Goal: Transaction & Acquisition: Purchase product/service

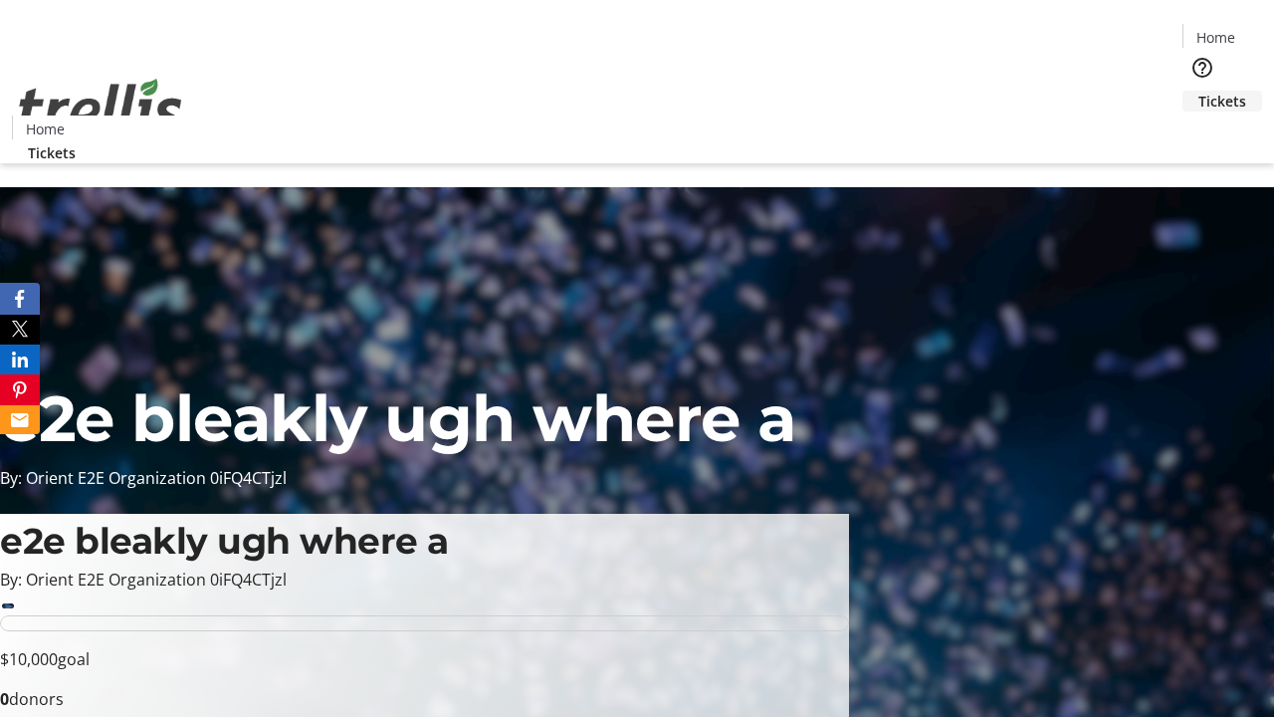
click at [1198, 91] on span "Tickets" at bounding box center [1222, 101] width 48 height 21
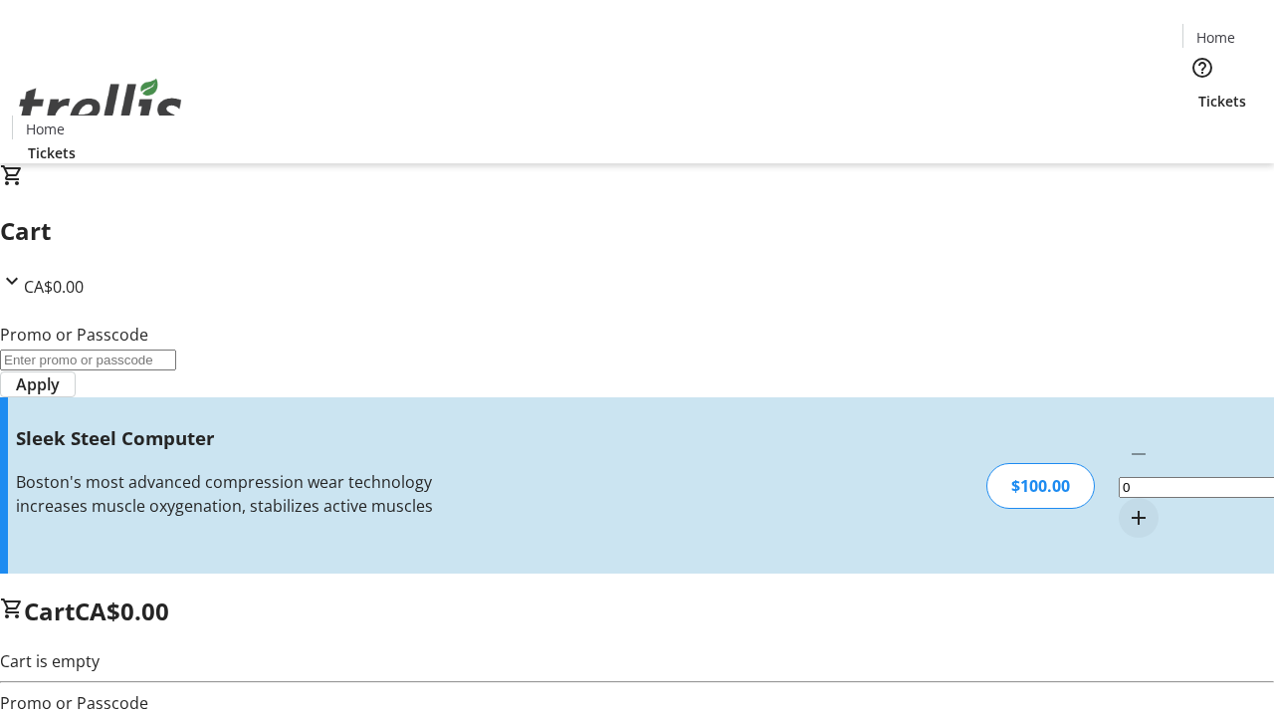
click at [1127, 506] on mat-icon "Increment by one" at bounding box center [1139, 518] width 24 height 24
type input "1"
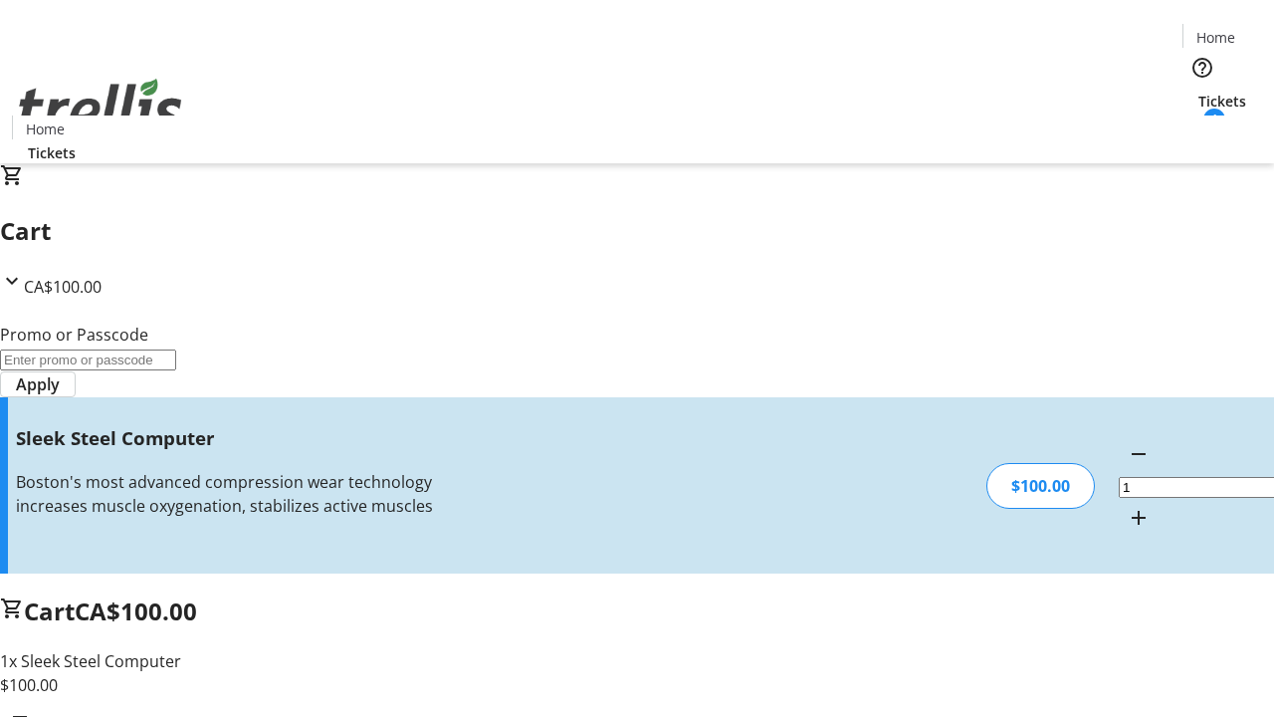
type input "FREE"
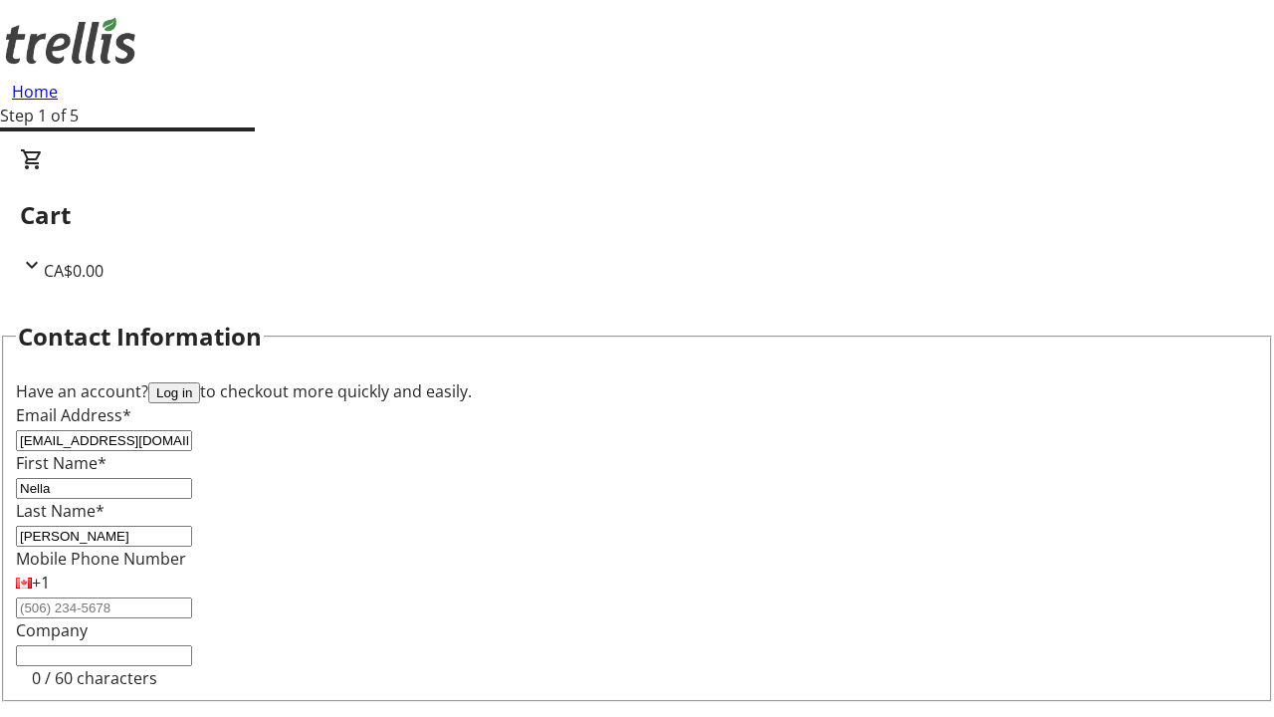
type input "[PERSON_NAME]"
